Goal: Task Accomplishment & Management: Check status

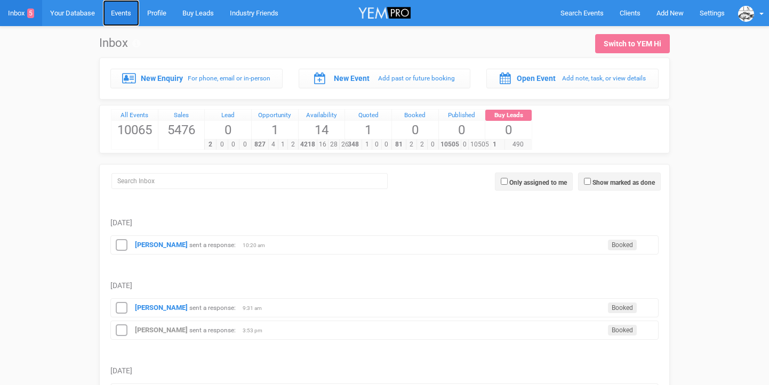
click at [133, 14] on link "Events" at bounding box center [121, 13] width 36 height 26
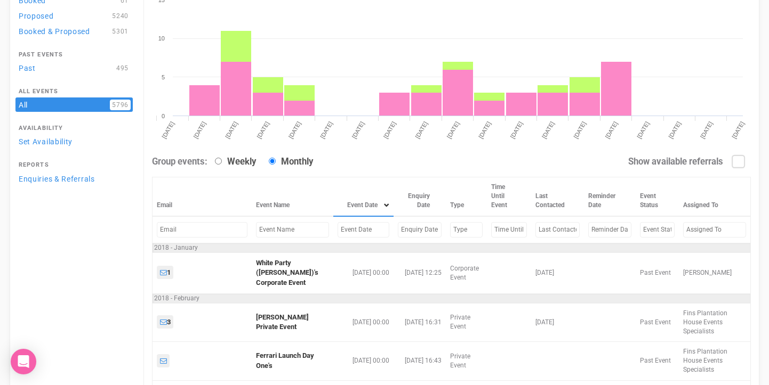
scroll to position [142, 0]
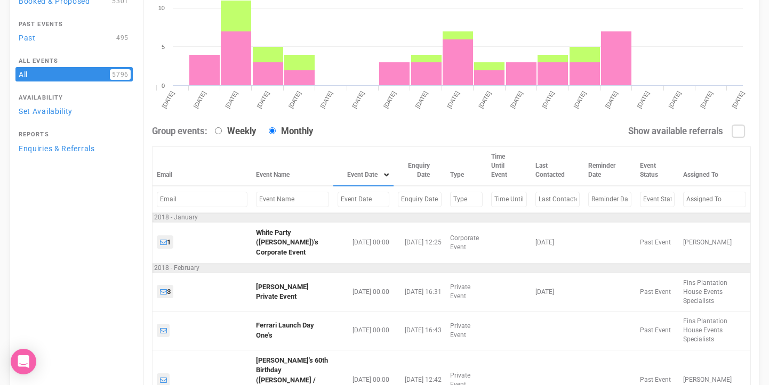
click at [338, 207] on input "text" at bounding box center [364, 199] width 52 height 15
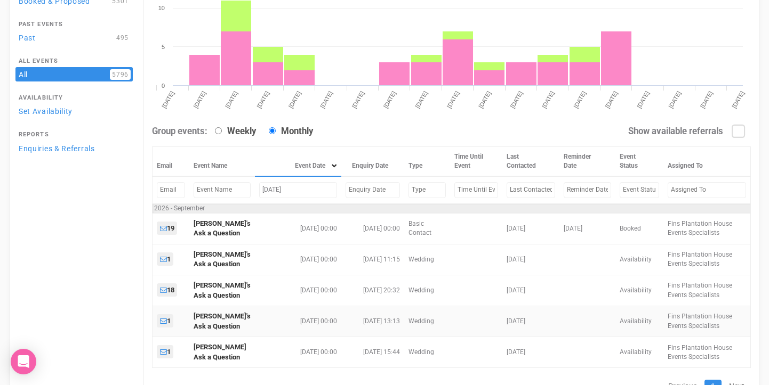
scroll to position [197, 0]
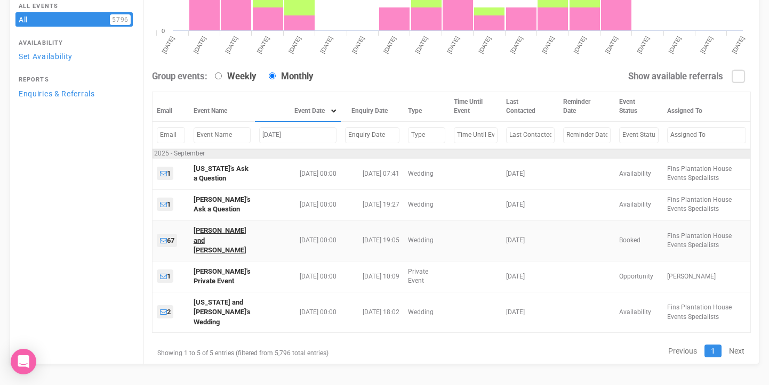
type input "[DATE]"
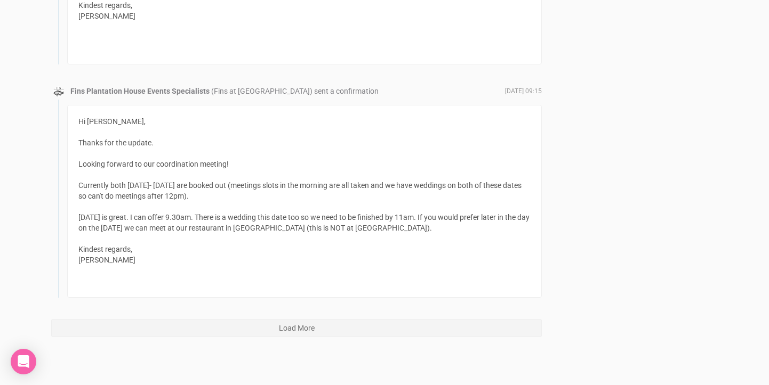
scroll to position [4594, 0]
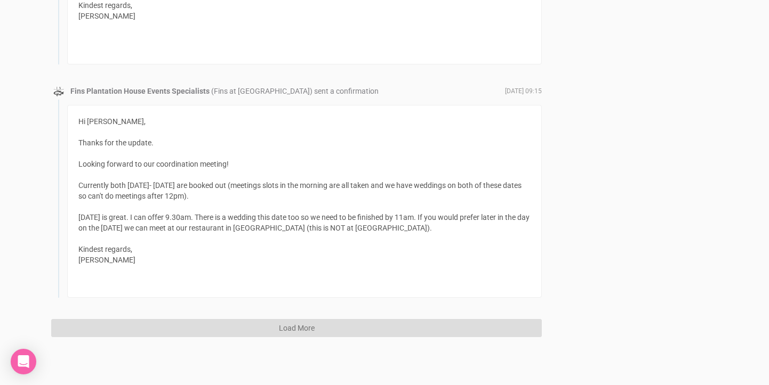
click at [311, 325] on button "Load More" at bounding box center [296, 328] width 491 height 18
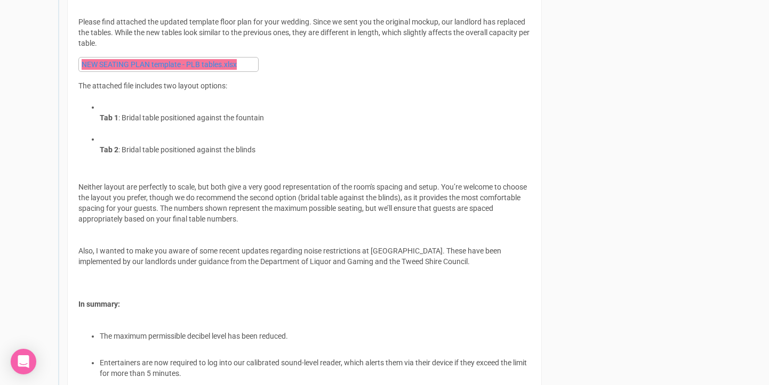
scroll to position [7566, 0]
